Goal: Task Accomplishment & Management: Use online tool/utility

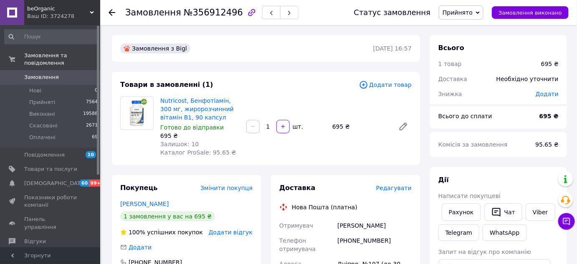
scroll to position [114, 0]
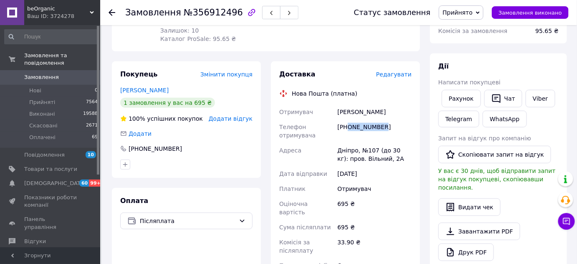
drag, startPoint x: 354, startPoint y: 124, endPoint x: 349, endPoint y: 124, distance: 5.0
click at [349, 124] on div "+380964072110" at bounding box center [375, 130] width 78 height 23
copy div "0964072110"
drag, startPoint x: 363, startPoint y: 109, endPoint x: 337, endPoint y: 105, distance: 26.6
click at [337, 105] on div "Сидякина Наталия" at bounding box center [375, 111] width 78 height 15
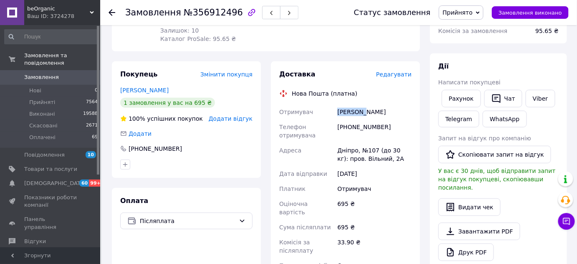
copy div "Сидякина"
drag, startPoint x: 390, startPoint y: 104, endPoint x: 362, endPoint y: 104, distance: 27.6
click at [364, 104] on div "Сидякина Наталия" at bounding box center [375, 111] width 78 height 15
copy div "Наталия"
drag, startPoint x: 343, startPoint y: 149, endPoint x: 332, endPoint y: 149, distance: 11.3
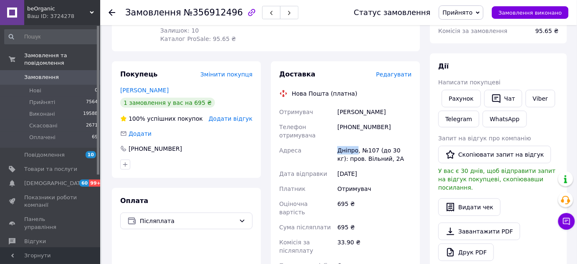
click at [332, 149] on div "Отримувач Сидякина Наталия Телефон отримувача +380964072110 Адреса Дніпро, №107…" at bounding box center [346, 192] width 136 height 177
copy div "Адреса Дніпро"
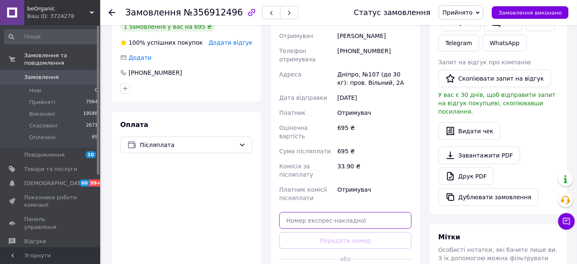
click at [316, 212] on input "text" at bounding box center [345, 220] width 132 height 17
paste input "20451225310170"
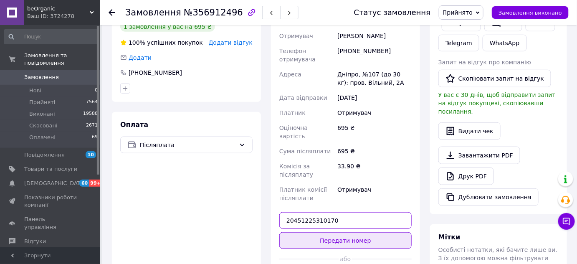
type input "20451225310170"
click at [324, 238] on button "Передати номер" at bounding box center [345, 240] width 132 height 17
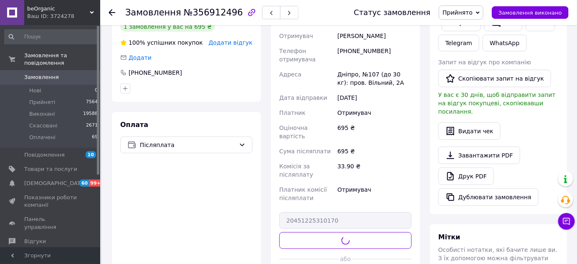
scroll to position [76, 0]
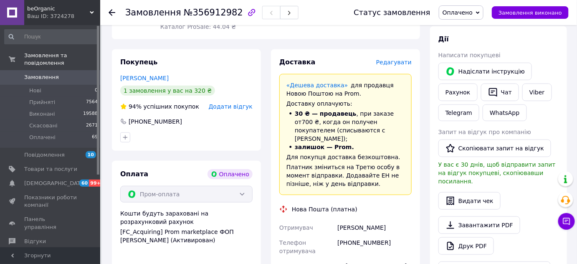
scroll to position [228, 0]
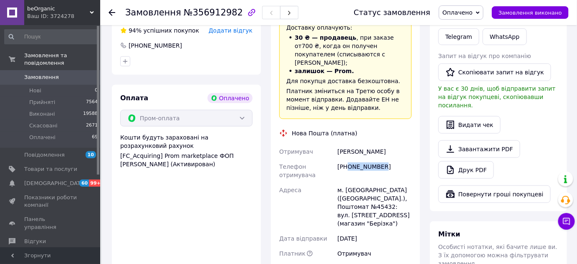
drag, startPoint x: 385, startPoint y: 161, endPoint x: 348, endPoint y: 160, distance: 36.8
click at [348, 160] on div "+380932407204" at bounding box center [375, 170] width 78 height 23
copy div "0932407204"
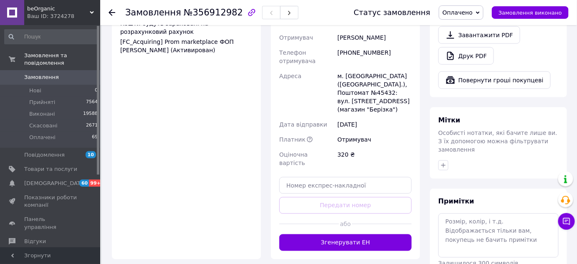
click at [335, 145] on div "Доставка Редагувати «Дешева доставка»   для продавця Новою Поштою на Prom. Дост…" at bounding box center [345, 59] width 132 height 383
click at [333, 177] on input "text" at bounding box center [345, 185] width 132 height 17
paste input "0932407204"
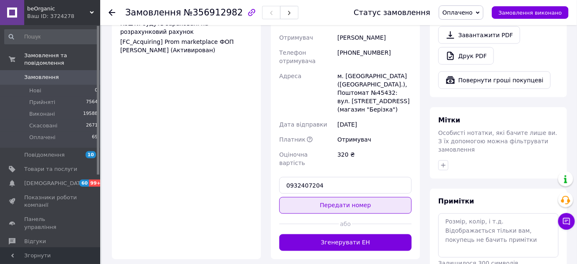
click at [334, 197] on button "Передати номер" at bounding box center [345, 205] width 132 height 17
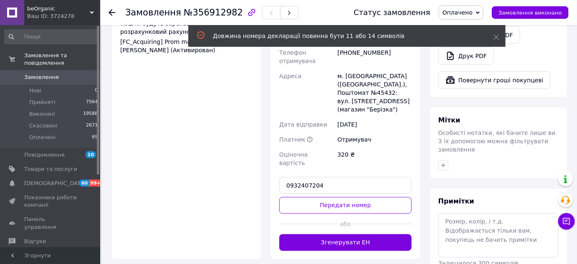
scroll to position [228, 0]
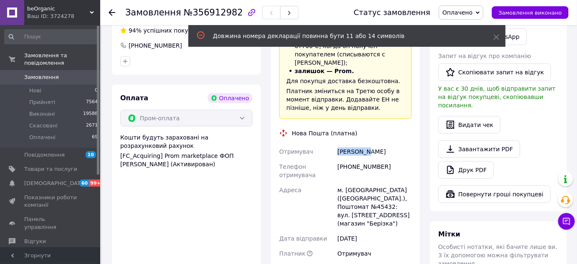
drag, startPoint x: 363, startPoint y: 145, endPoint x: 330, endPoint y: 143, distance: 33.5
click at [330, 144] on div "Отримувач Сергієнко Анна Телефон отримувача +380932407204 Адреса м. Люботин (Ха…" at bounding box center [346, 214] width 136 height 140
copy div "Отримувач Сергієнко"
drag, startPoint x: 374, startPoint y: 147, endPoint x: 365, endPoint y: 144, distance: 9.5
click at [365, 144] on div "Сергієнко Анна" at bounding box center [375, 151] width 78 height 15
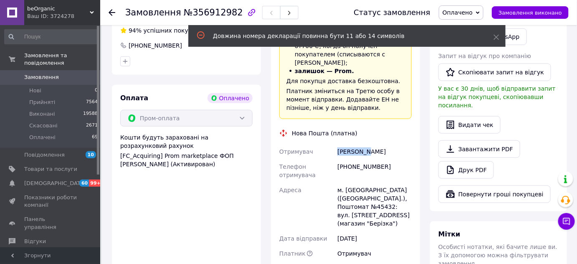
copy div "Анна"
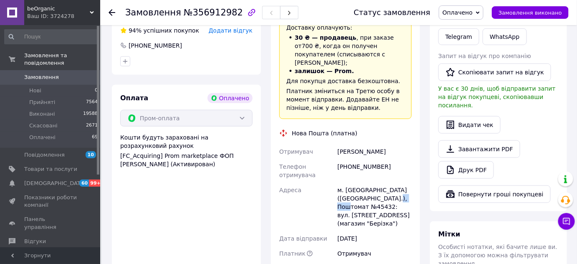
drag, startPoint x: 406, startPoint y: 189, endPoint x: 388, endPoint y: 186, distance: 18.6
click at [390, 188] on div "м. Люботин (Харківська обл.), Поштомат №45432: вул. Слобожанська, 6 (магазин "Б…" at bounding box center [375, 207] width 78 height 48
copy div "45432:"
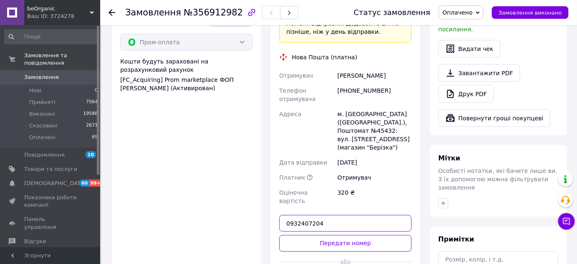
drag, startPoint x: 333, startPoint y: 199, endPoint x: 239, endPoint y: 201, distance: 93.6
click at [239, 201] on div "Покупець Сергієнко Анна 1 замовлення у вас на 320 ₴ 94% успішних покупок Додати…" at bounding box center [266, 97] width 318 height 400
paste input "20451225312400"
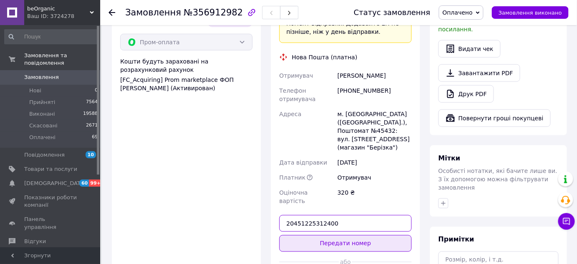
type input "20451225312400"
click at [330, 235] on button "Передати номер" at bounding box center [345, 243] width 132 height 17
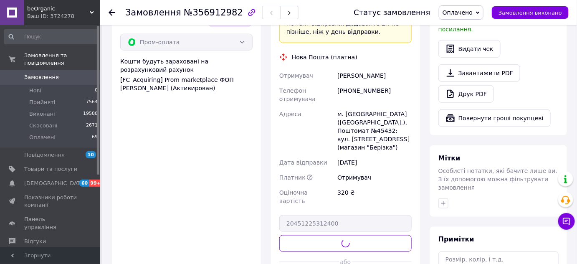
scroll to position [228, 0]
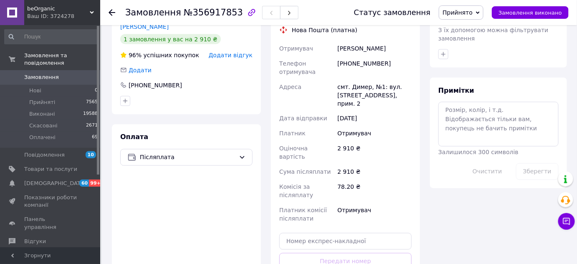
scroll to position [342, 0]
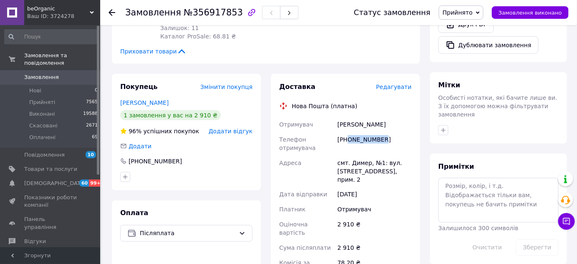
drag, startPoint x: 378, startPoint y: 109, endPoint x: 350, endPoint y: 107, distance: 28.9
click at [350, 132] on div "[PHONE_NUMBER]" at bounding box center [375, 143] width 78 height 23
copy div "0931285344"
drag, startPoint x: 355, startPoint y: 93, endPoint x: 331, endPoint y: 91, distance: 24.3
click at [331, 117] on div "Отримувач [PERSON_NAME] Телефон отримувача [PHONE_NUMBER] [GEOGRAPHIC_DATA] смт…" at bounding box center [346, 209] width 136 height 185
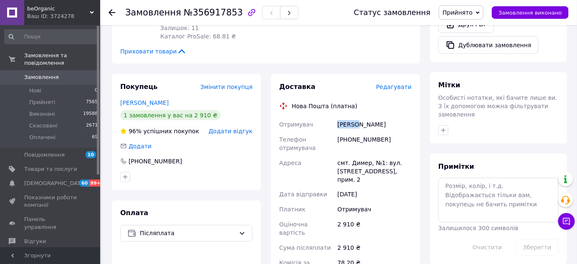
copy div "Отримувач [PERSON_NAME]"
drag, startPoint x: 380, startPoint y: 109, endPoint x: 349, endPoint y: 107, distance: 31.0
click at [349, 132] on div "[PHONE_NUMBER]" at bounding box center [375, 143] width 78 height 23
copy div "0931285344"
drag, startPoint x: 354, startPoint y: 93, endPoint x: 345, endPoint y: 92, distance: 9.3
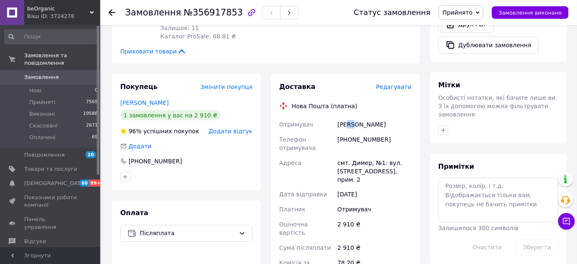
click at [345, 117] on div "[PERSON_NAME]" at bounding box center [375, 124] width 78 height 15
drag, startPoint x: 358, startPoint y: 90, endPoint x: 337, endPoint y: 89, distance: 20.9
click at [337, 117] on div "[PERSON_NAME]" at bounding box center [375, 124] width 78 height 15
copy div "[PERSON_NAME]"
drag, startPoint x: 378, startPoint y: 96, endPoint x: 358, endPoint y: 96, distance: 19.6
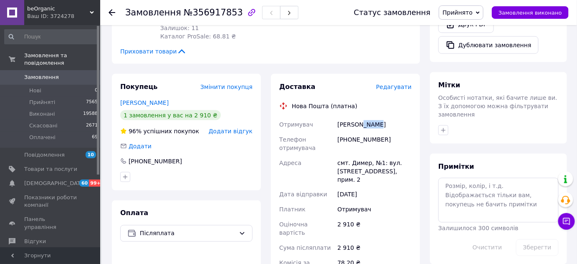
click at [358, 117] on div "[PERSON_NAME]" at bounding box center [375, 124] width 78 height 15
copy div "Дарья"
drag, startPoint x: 370, startPoint y: 125, endPoint x: 330, endPoint y: 81, distance: 59.5
click at [336, 155] on div "смт. Димер, №1: вул. [STREET_ADDRESS], прим. 2" at bounding box center [375, 171] width 78 height 32
copy div "смт. Димер,"
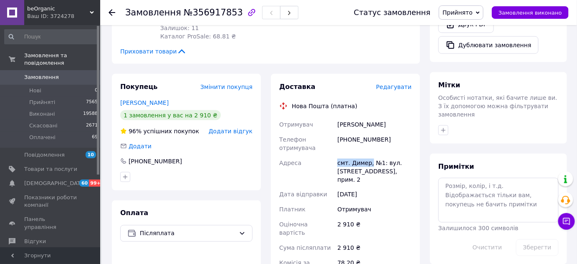
scroll to position [418, 0]
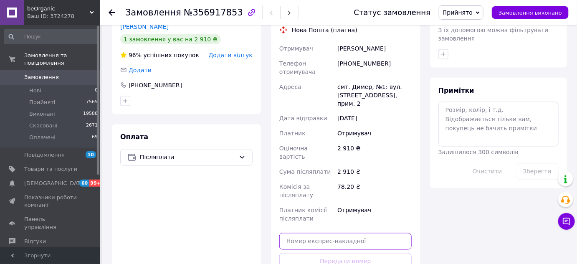
click at [335, 233] on input "text" at bounding box center [345, 241] width 132 height 17
paste input "20451225327988"
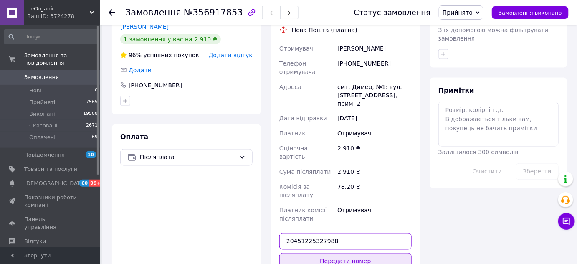
type input "20451225327988"
click at [338, 253] on button "Передати номер" at bounding box center [345, 261] width 132 height 17
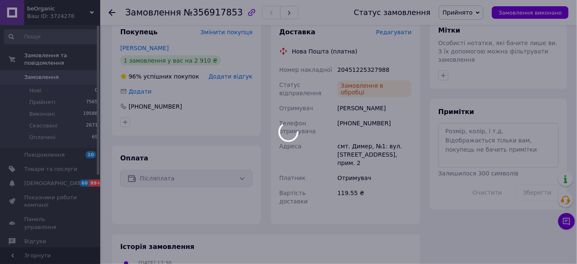
scroll to position [320, 0]
